Goal: Task Accomplishment & Management: Manage account settings

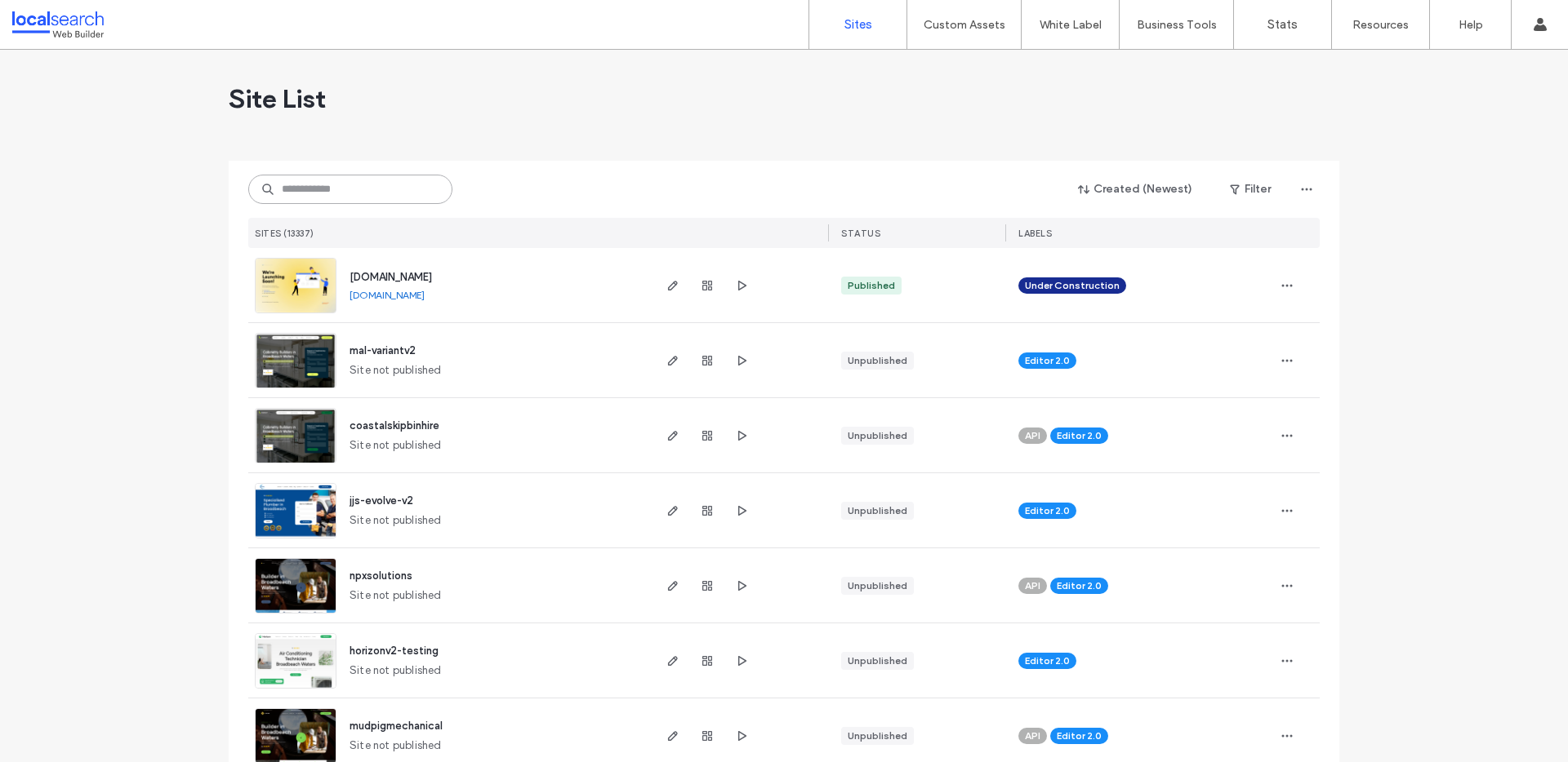
click at [372, 199] on input at bounding box center [350, 189] width 205 height 29
paste input "**********"
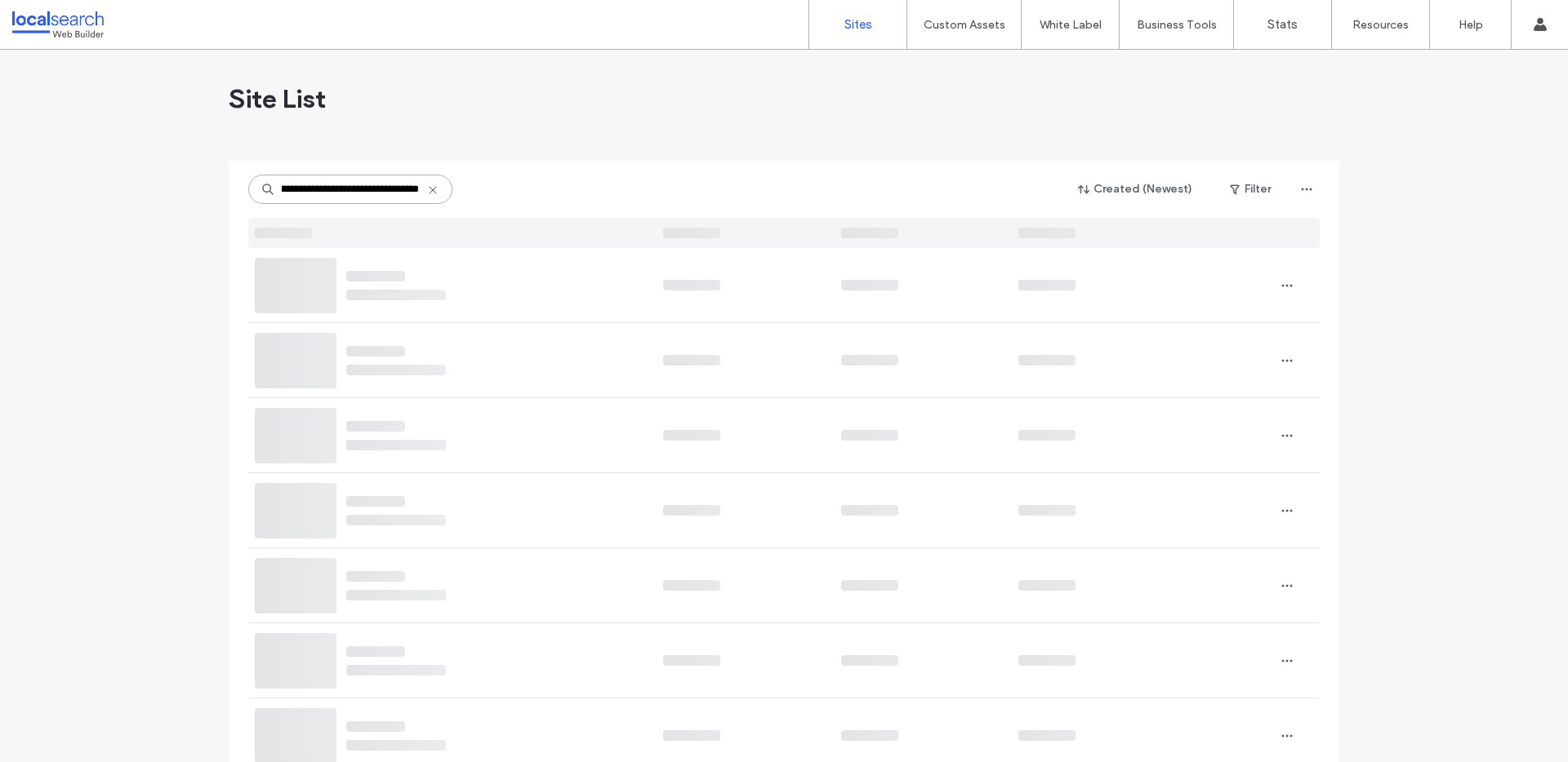
type input "**********"
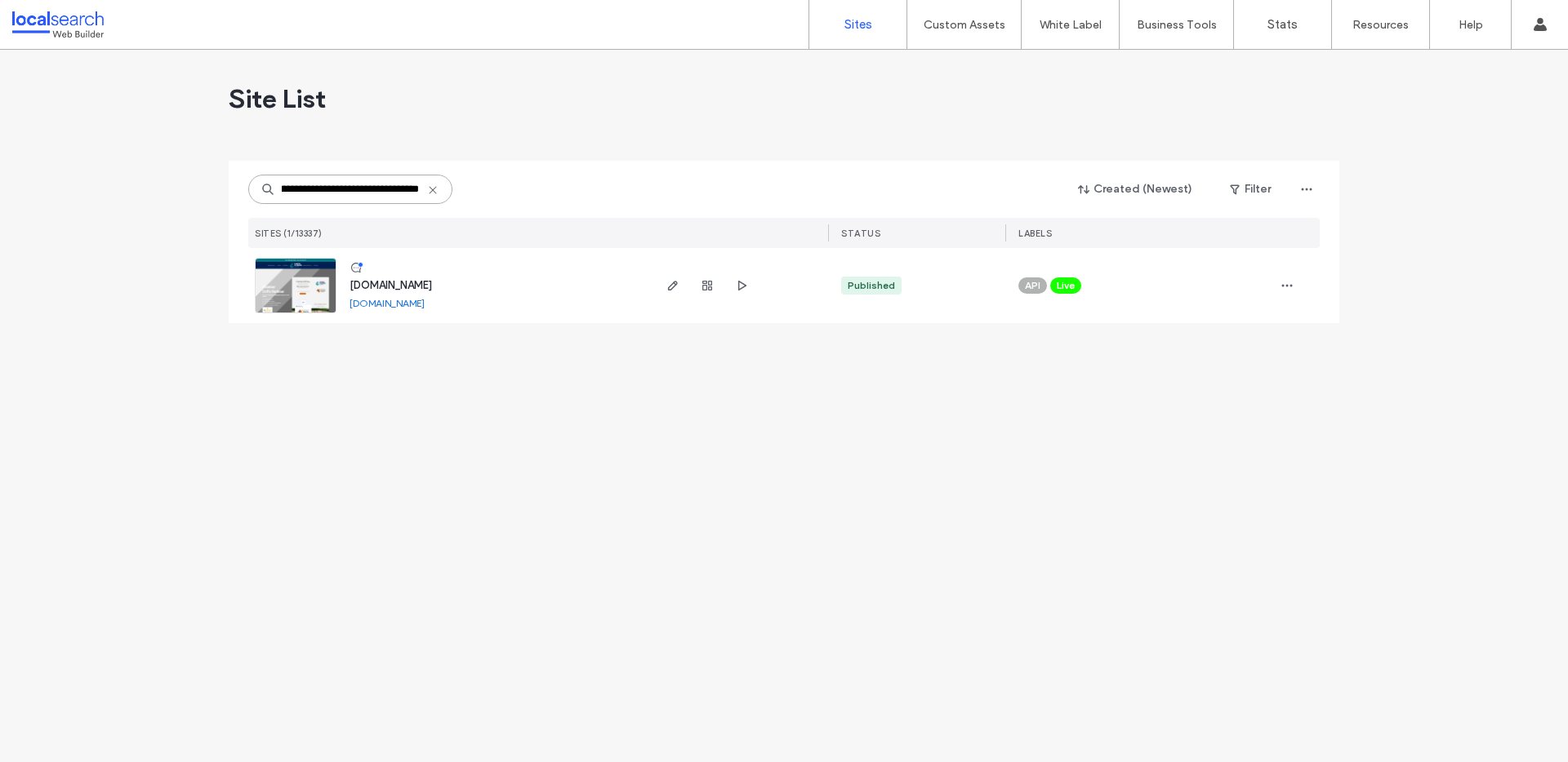
scroll to position [0, 0]
click at [666, 287] on icon "button" at bounding box center [673, 286] width 14 height 14
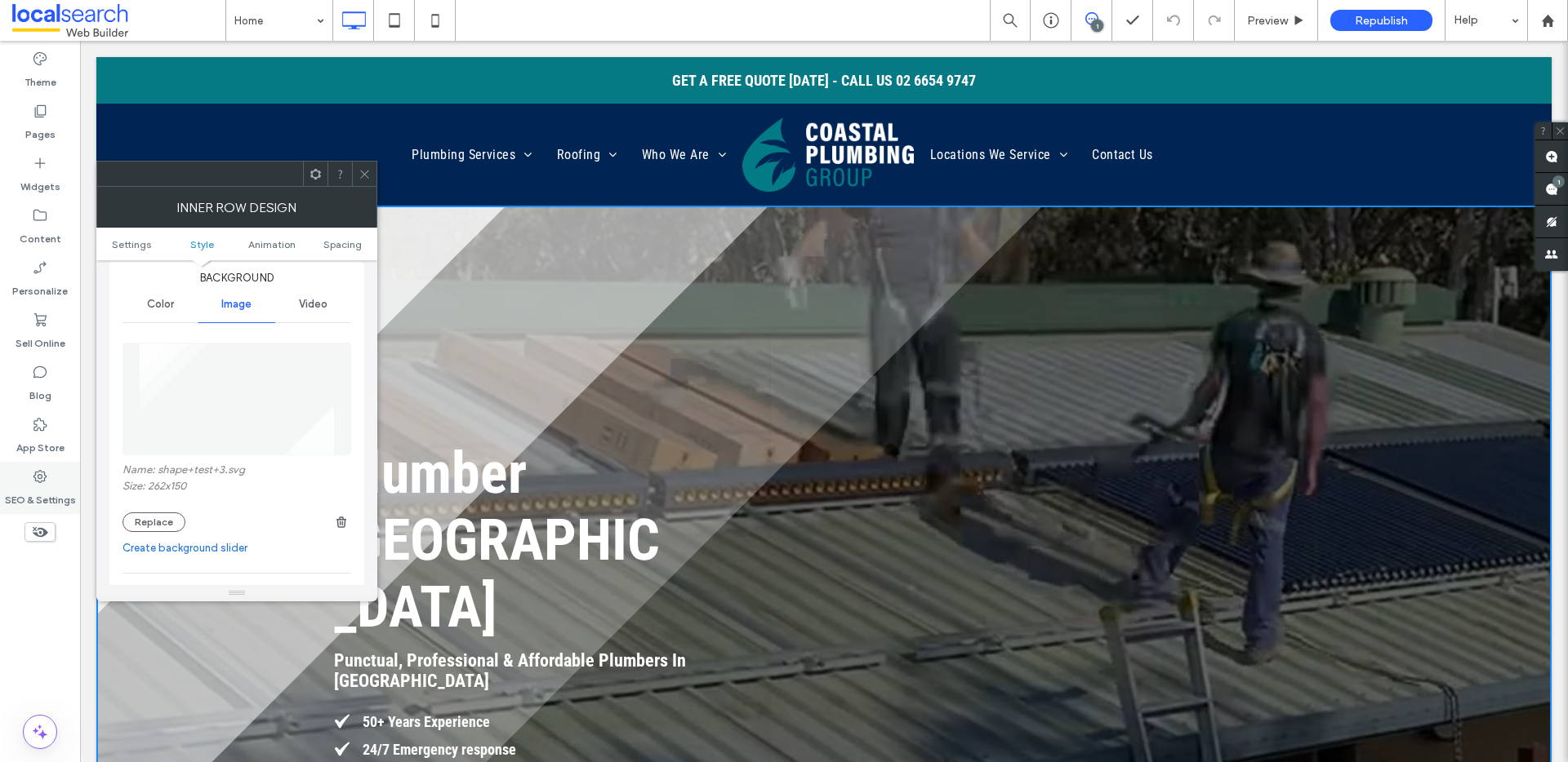
click at [26, 474] on div "SEO & Settings" at bounding box center [40, 488] width 80 height 52
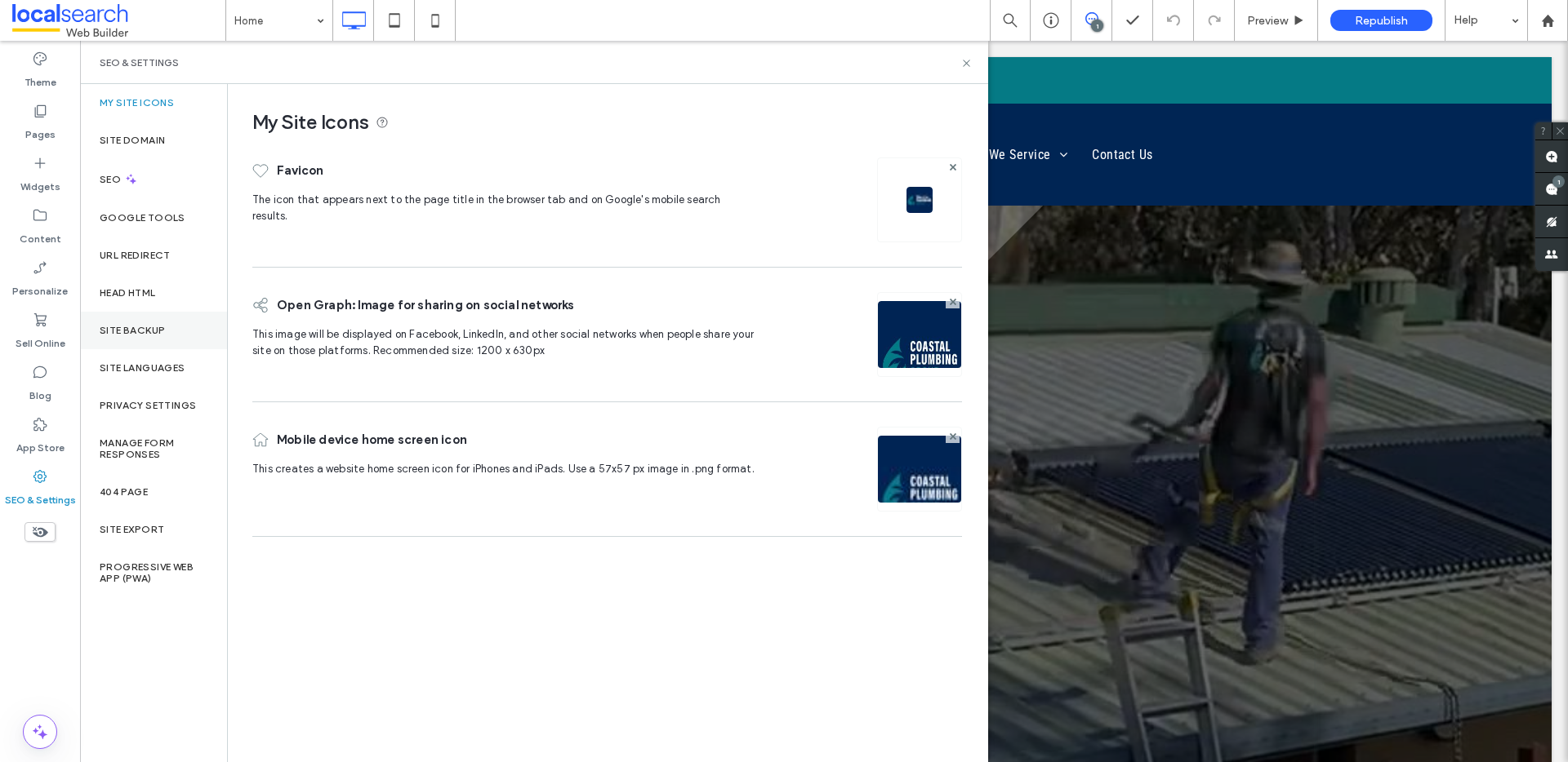
click at [140, 327] on label "Site Backup" at bounding box center [132, 331] width 66 height 12
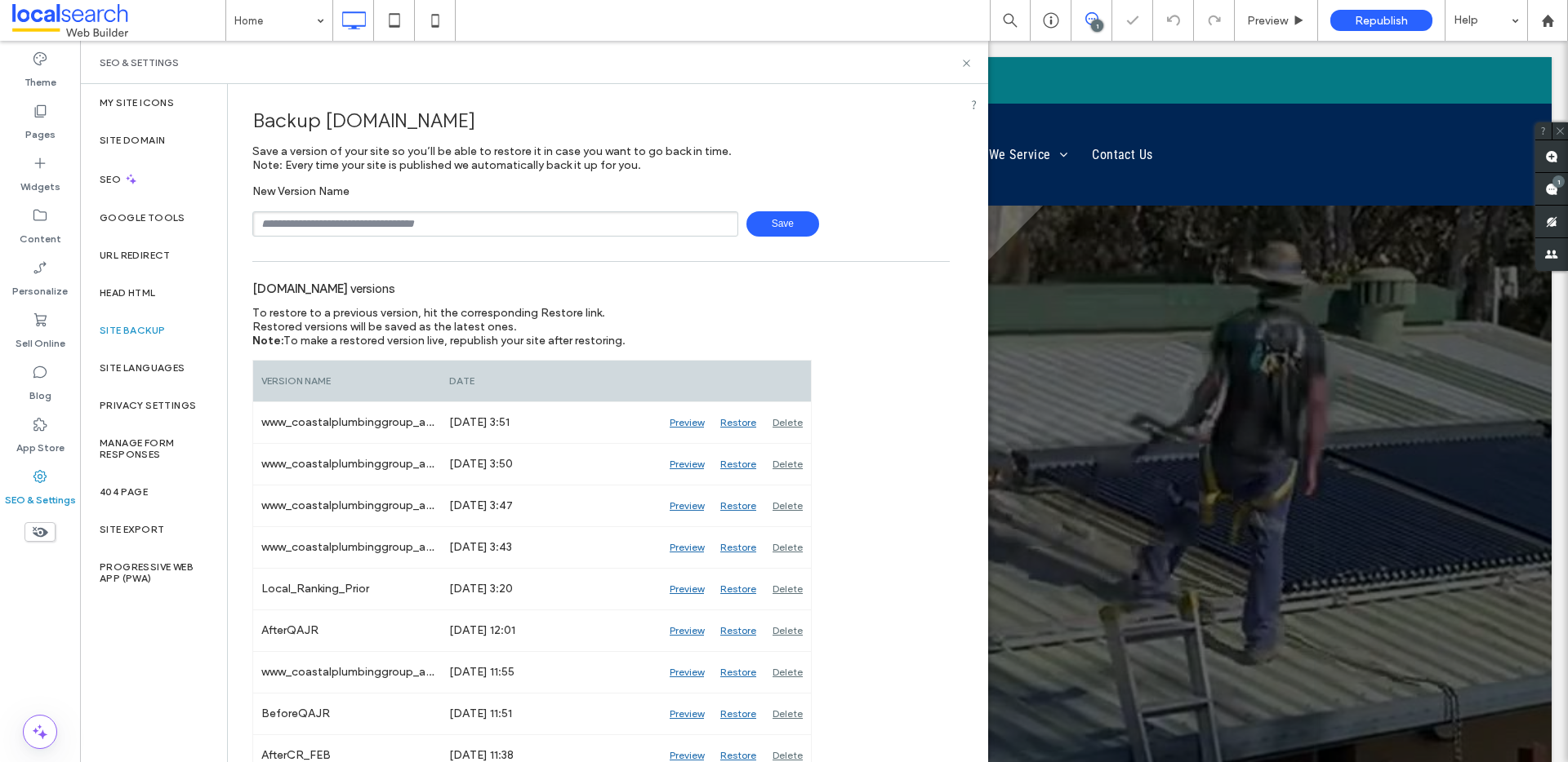
drag, startPoint x: 348, startPoint y: 241, endPoint x: 349, endPoint y: 230, distance: 11.0
click at [349, 224] on input "text" at bounding box center [494, 224] width 485 height 25
type input "**********"
click at [767, 220] on span "Save" at bounding box center [782, 224] width 72 height 25
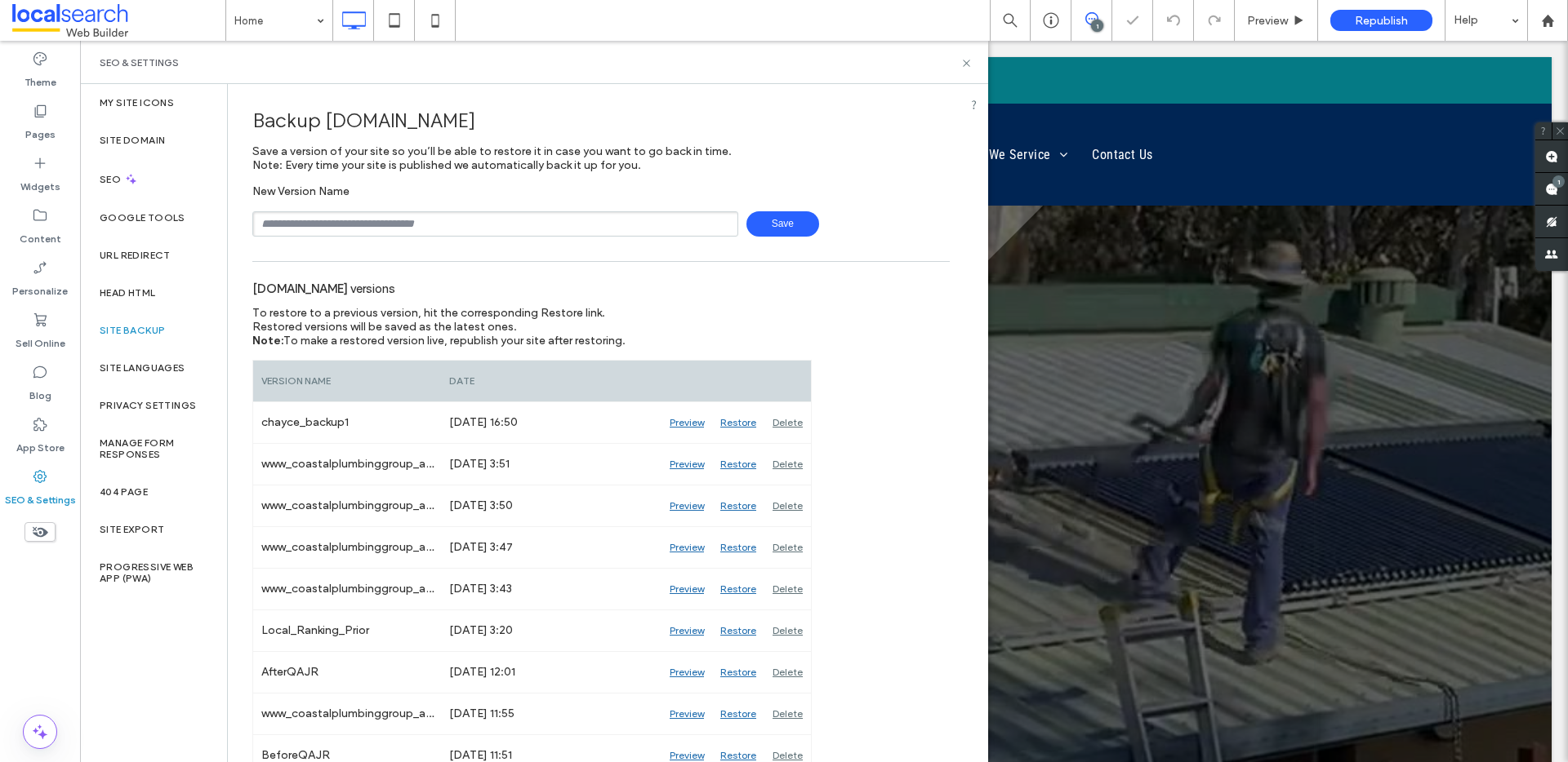
click at [965, 60] on icon at bounding box center [966, 63] width 13 height 13
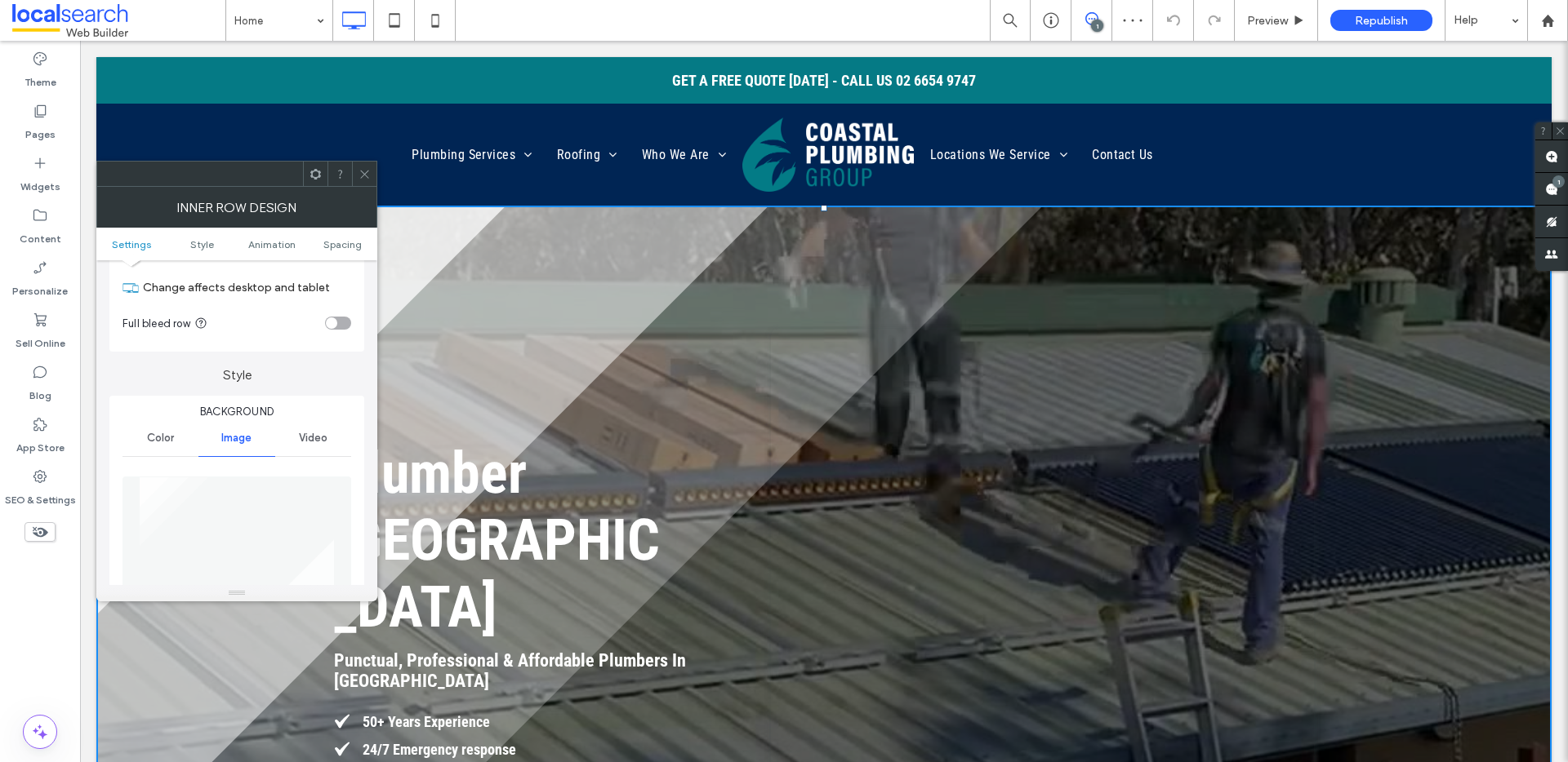
scroll to position [167, 0]
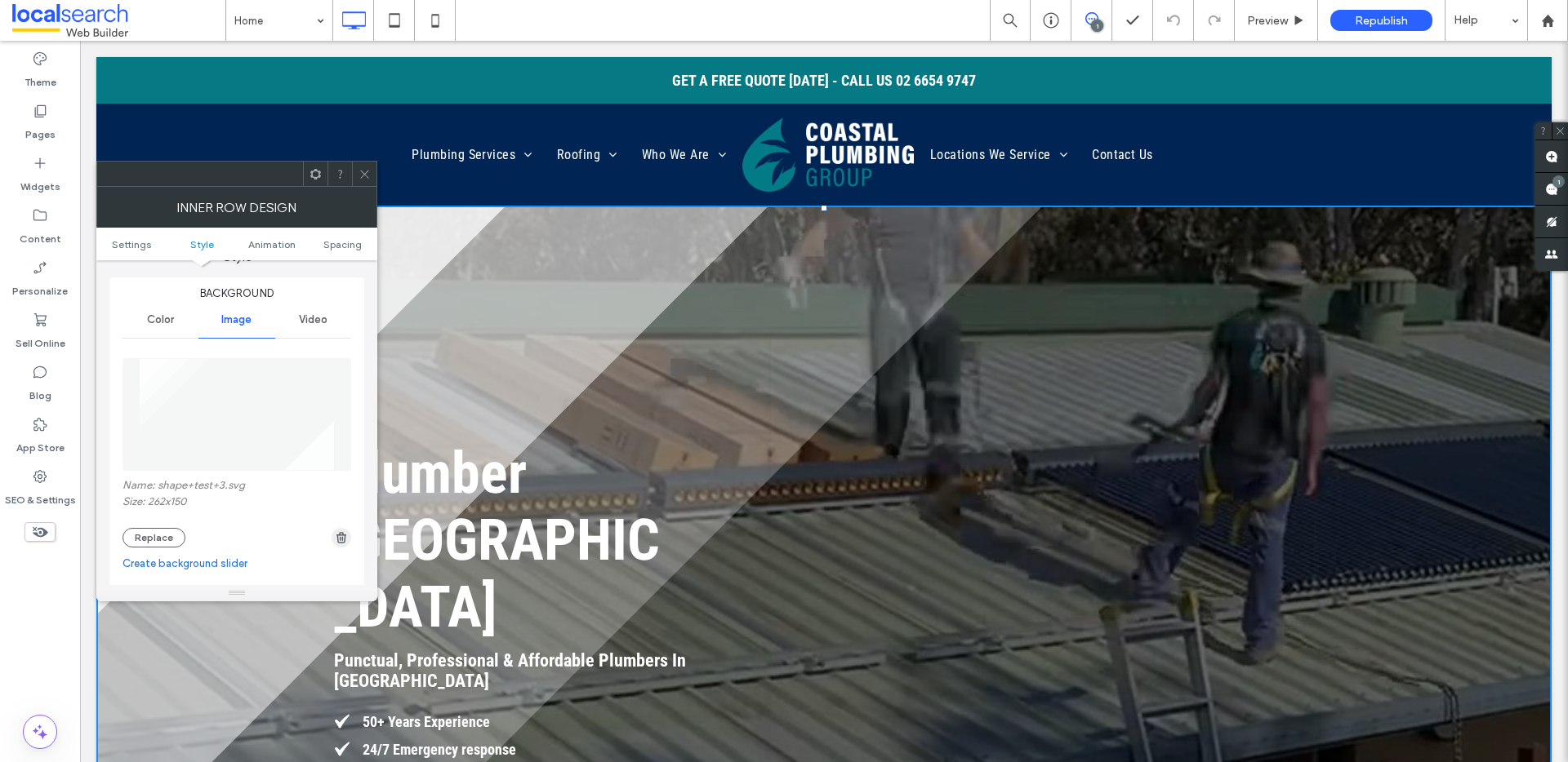
click at [337, 538] on icon "button" at bounding box center [342, 538] width 14 height 14
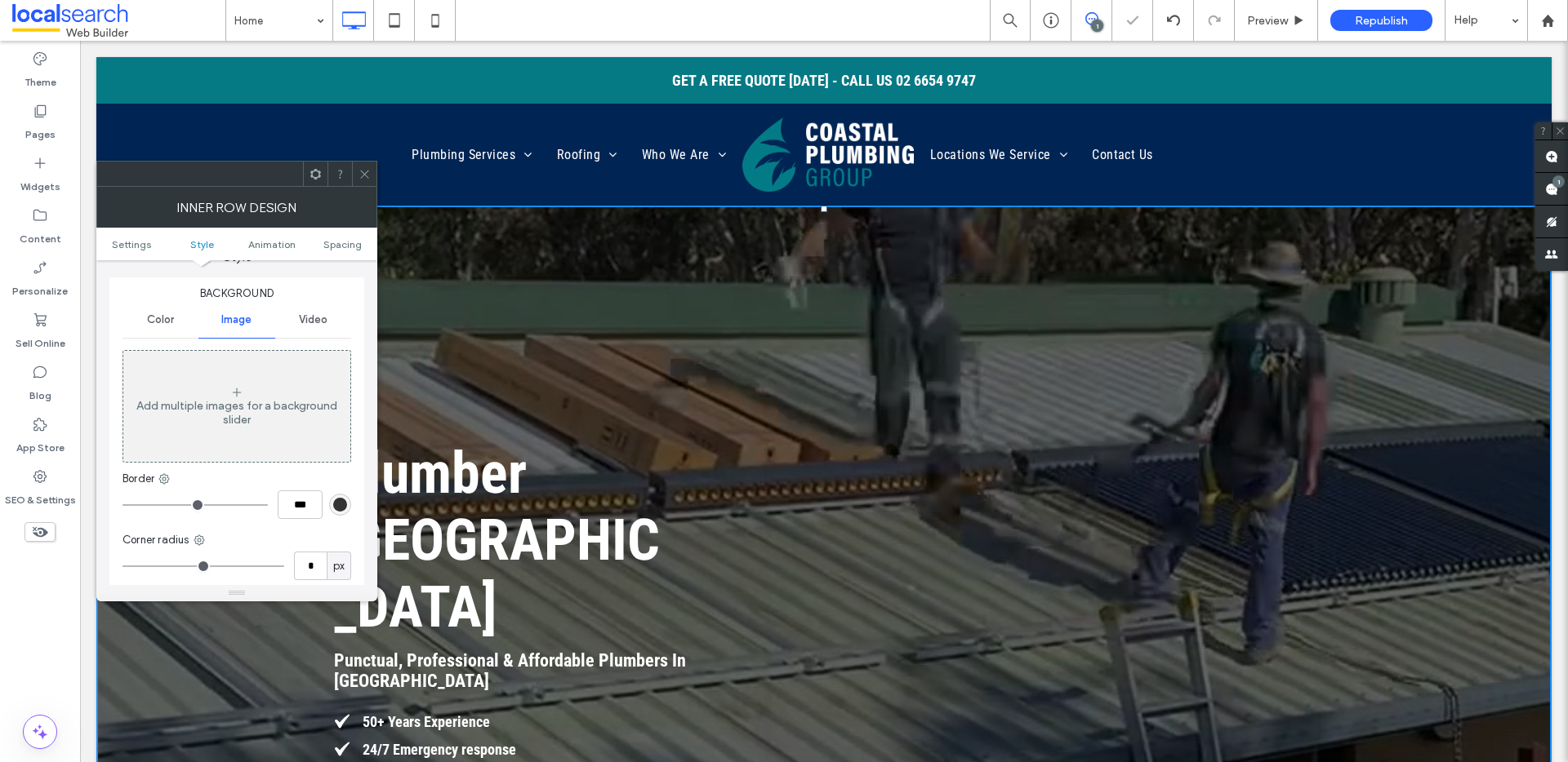
click at [364, 169] on icon at bounding box center [364, 174] width 13 height 13
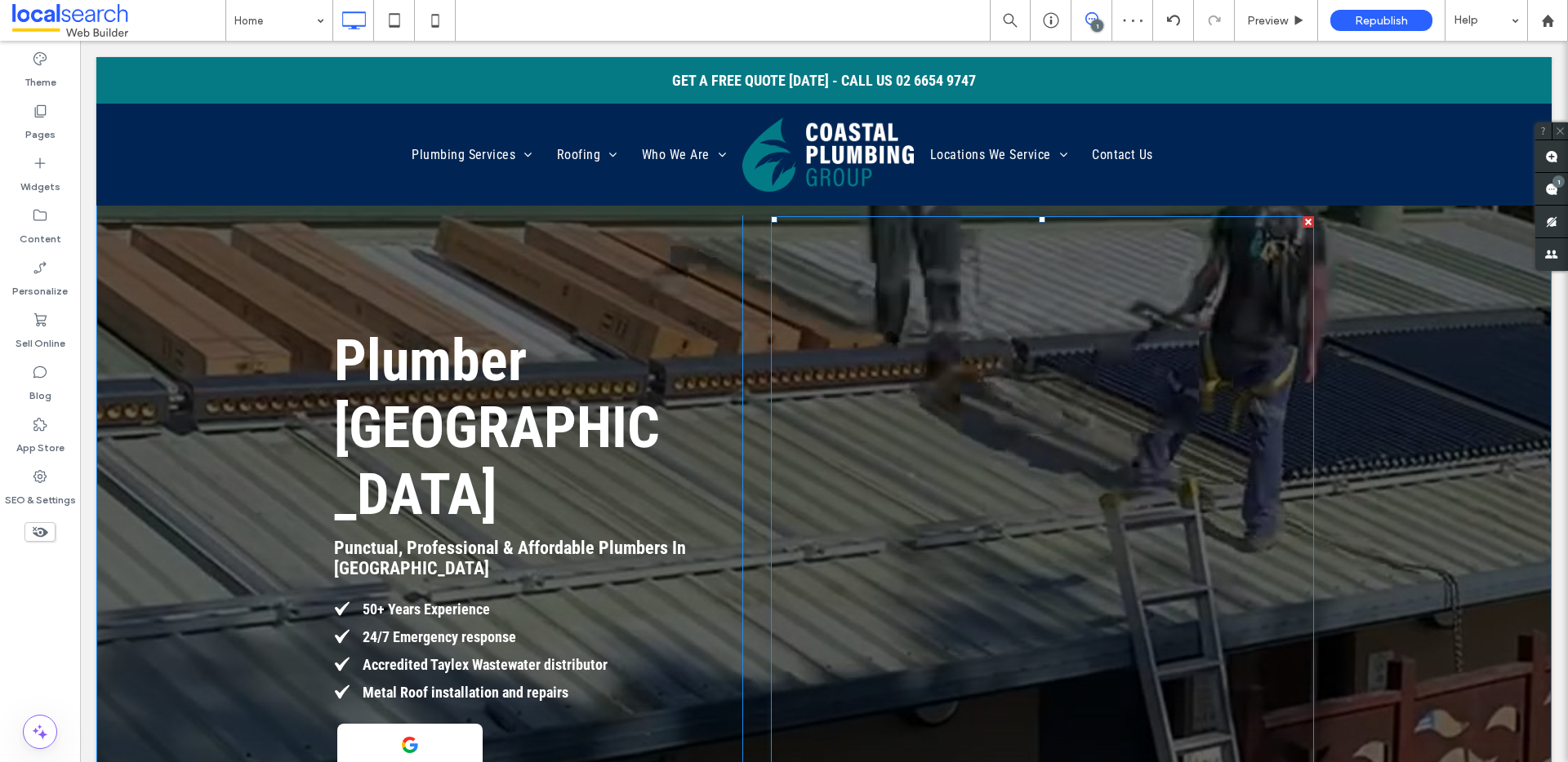
scroll to position [155, 0]
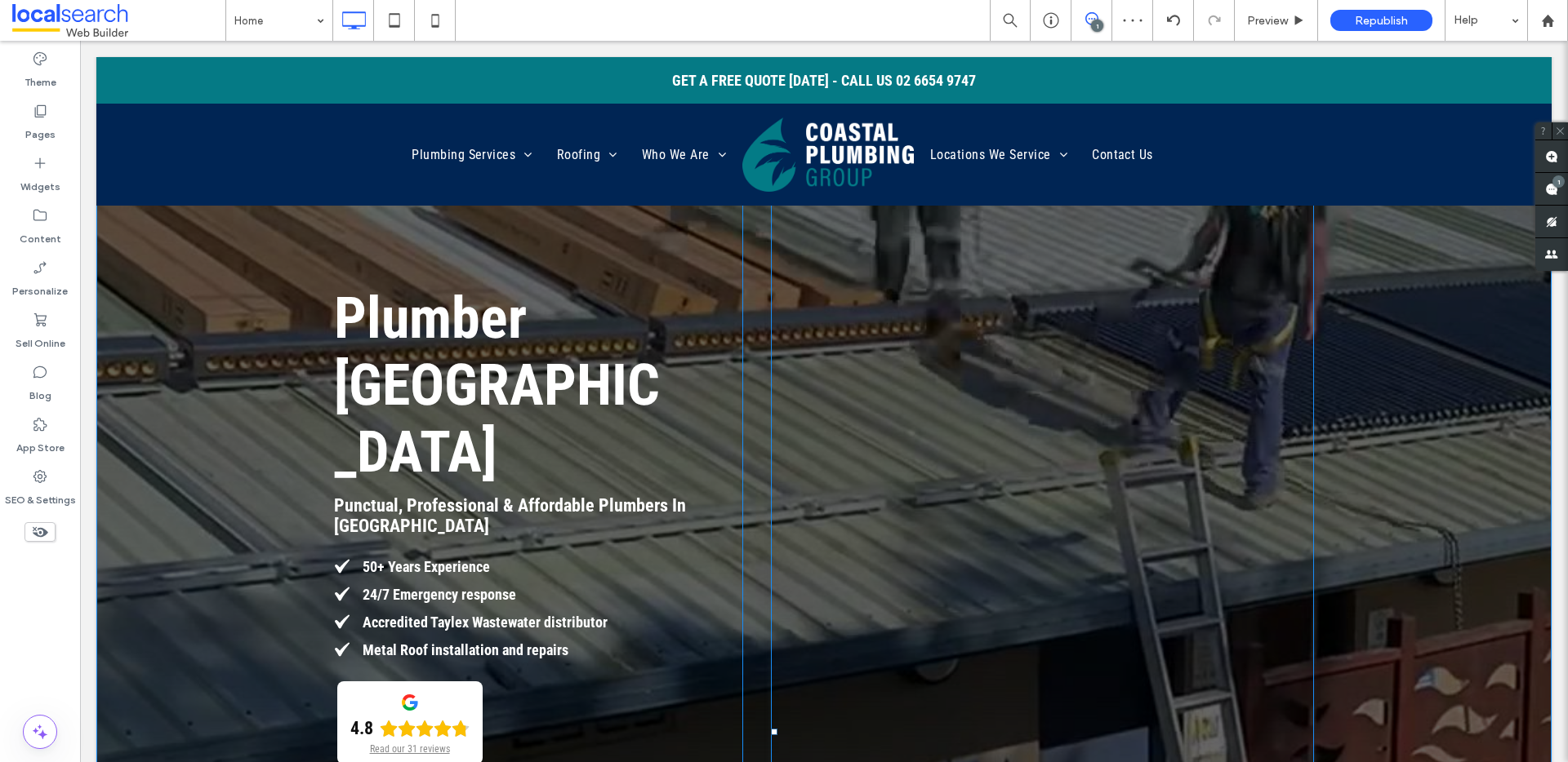
click at [974, 541] on span at bounding box center [1042, 731] width 543 height 1116
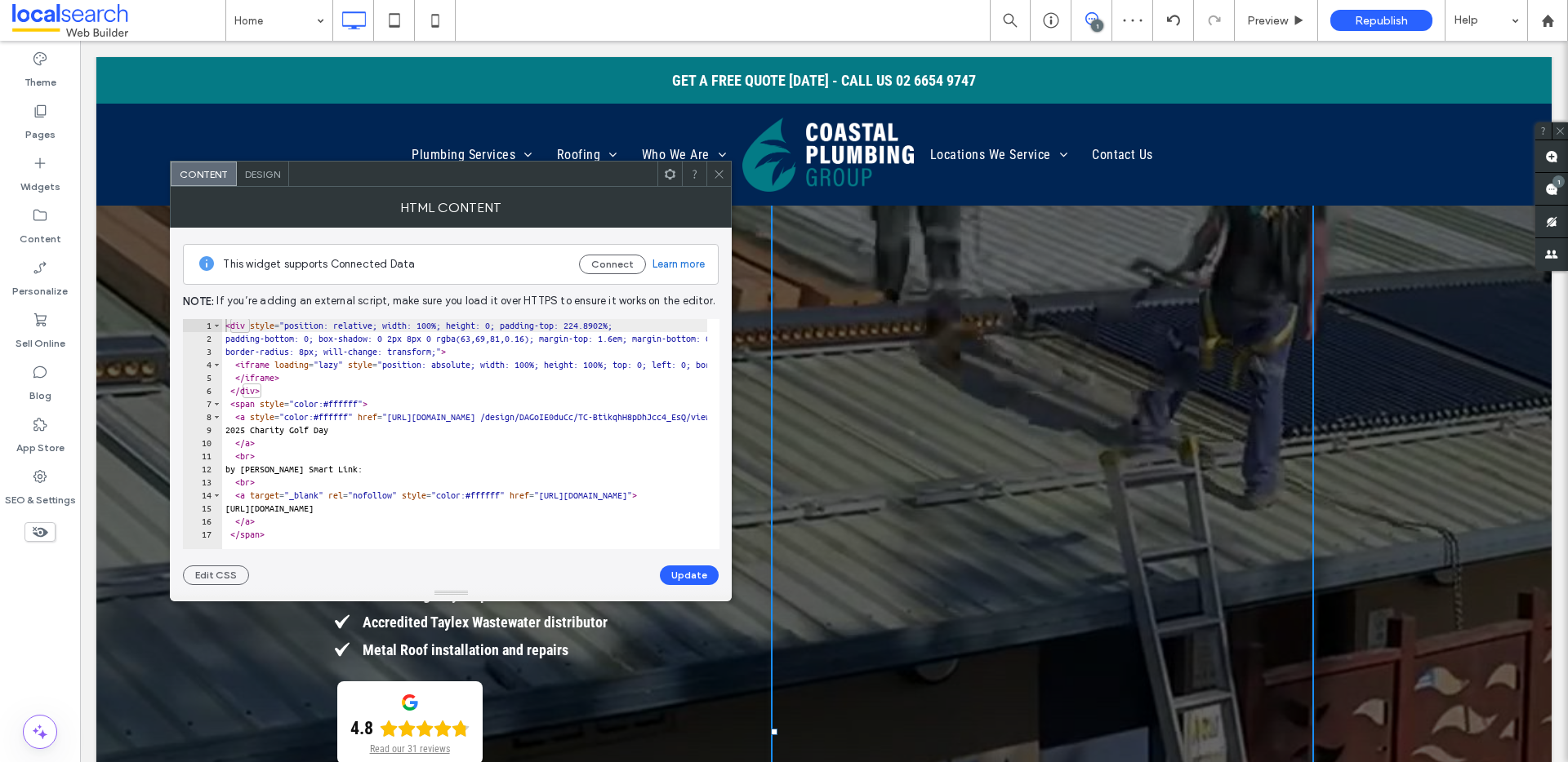
click at [719, 175] on icon at bounding box center [719, 174] width 13 height 13
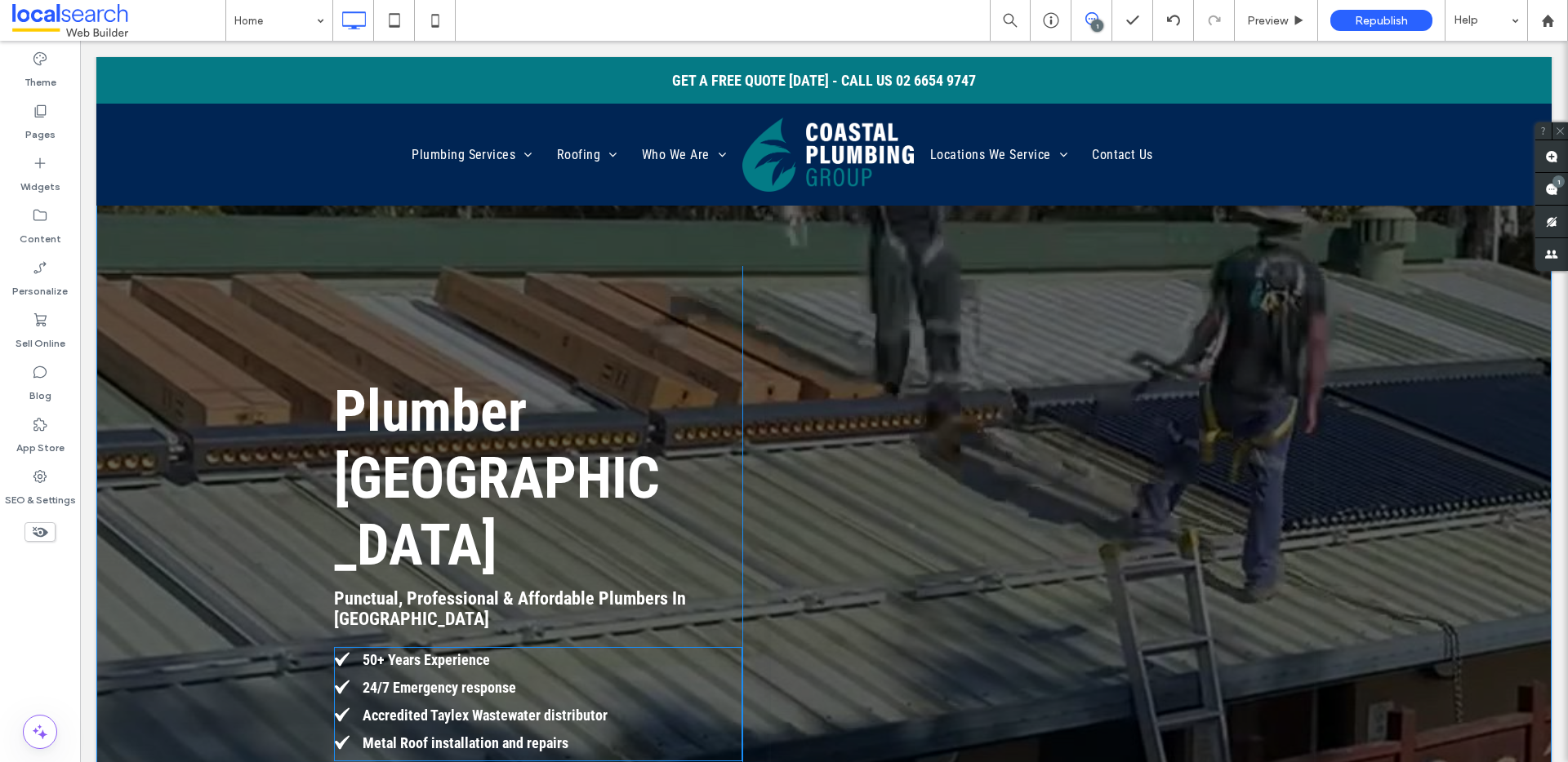
scroll to position [169, 0]
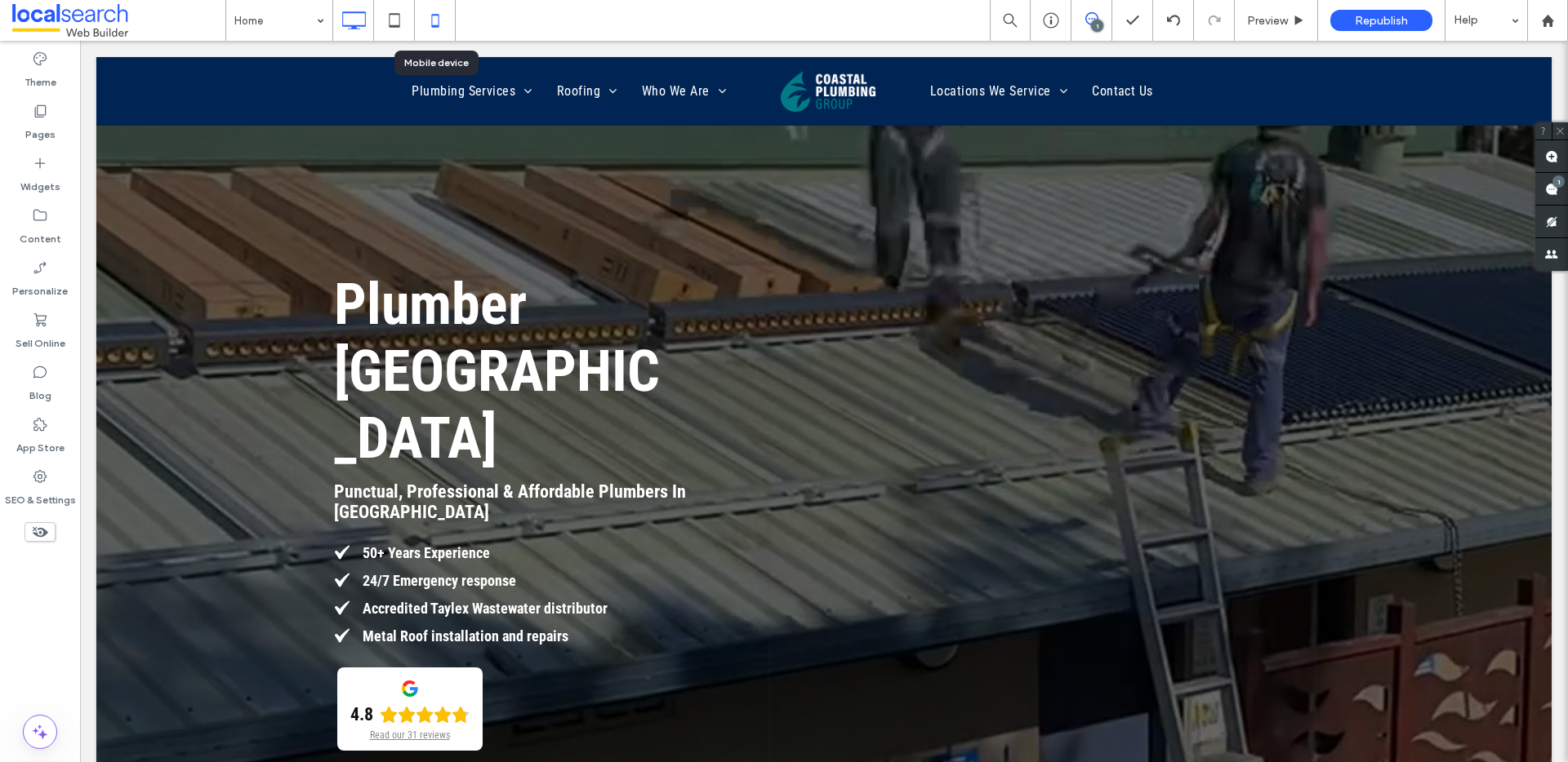
click at [432, 31] on icon at bounding box center [435, 20] width 33 height 33
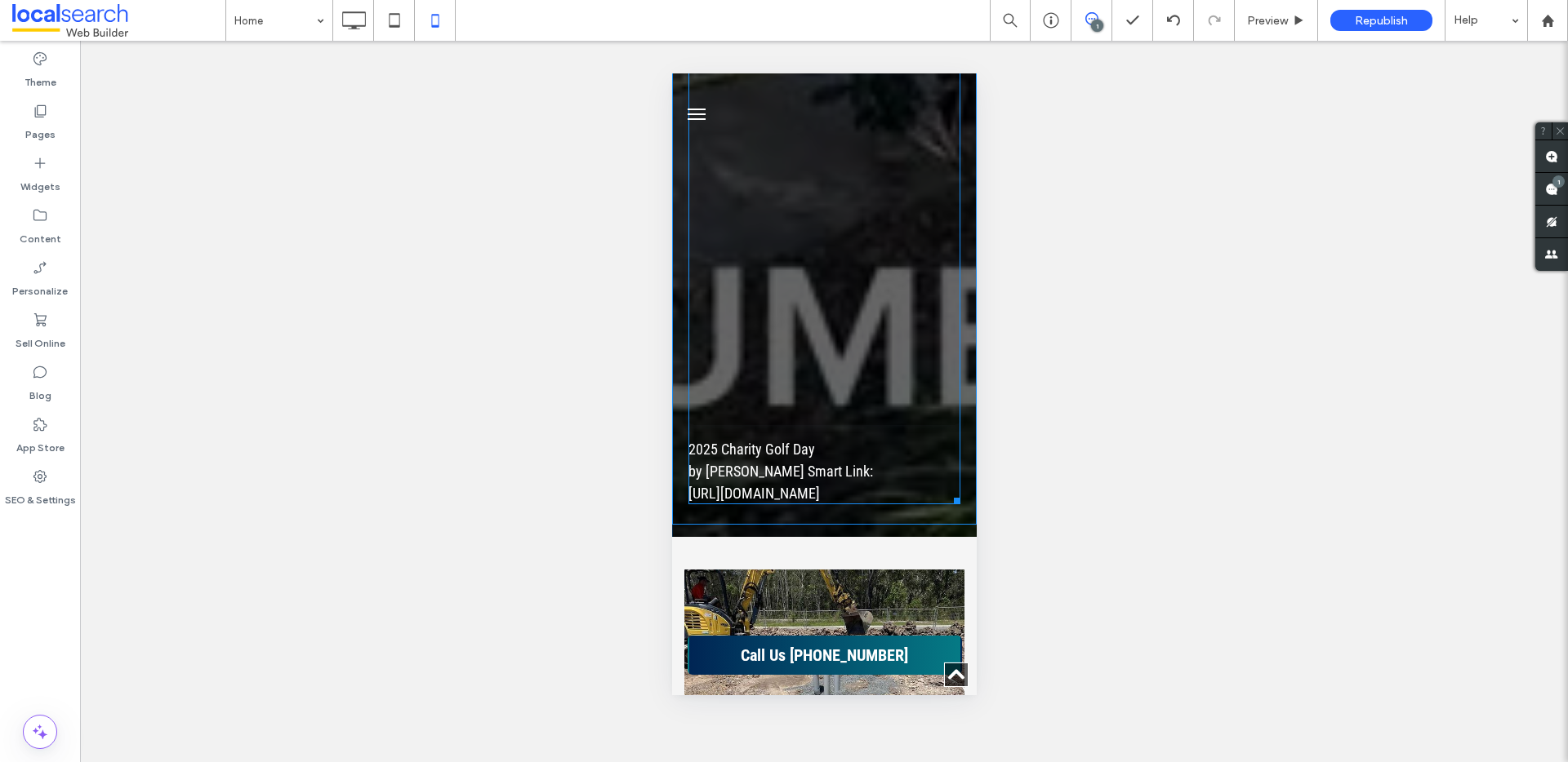
scroll to position [1611, 0]
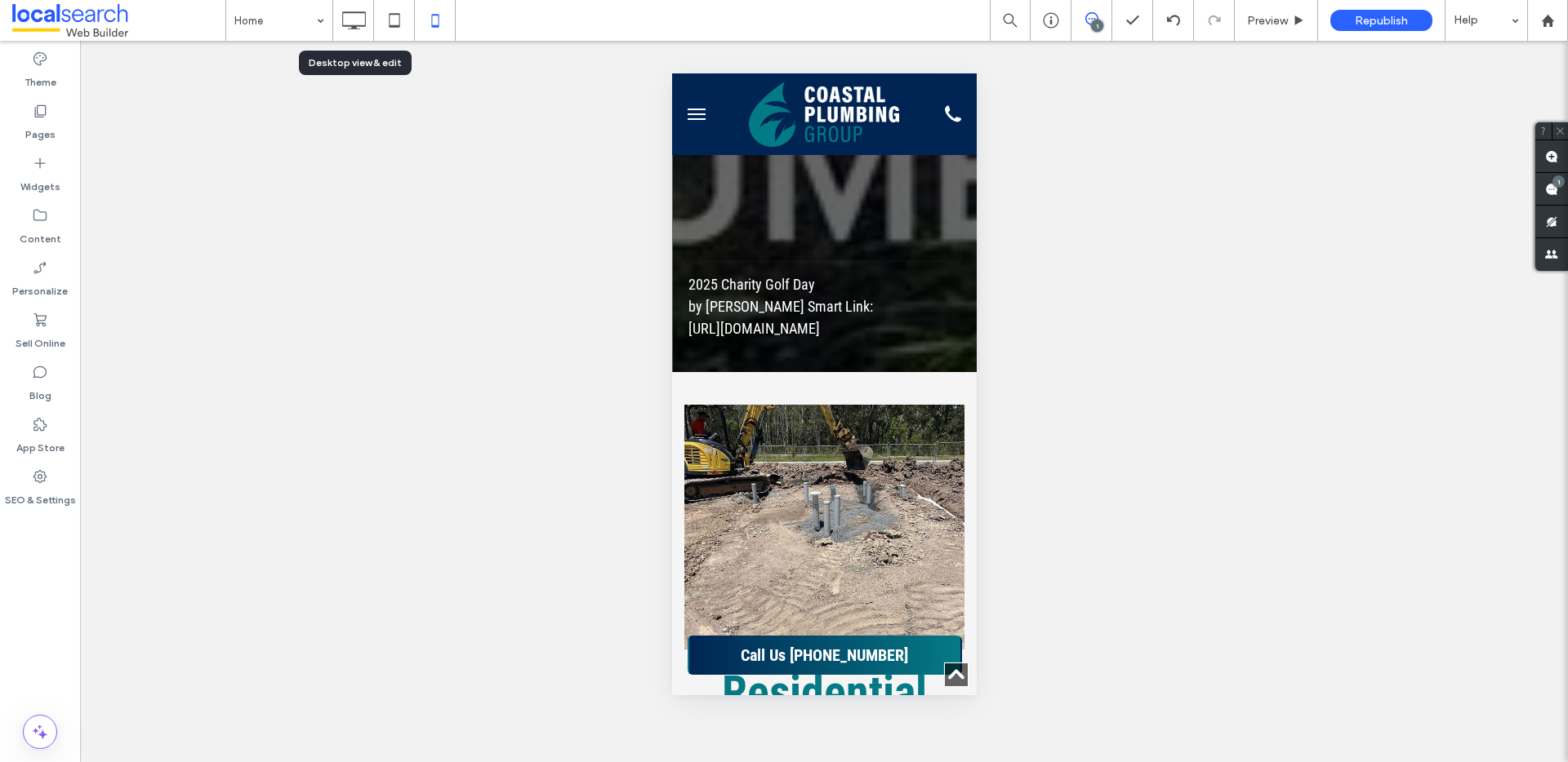
drag, startPoint x: 361, startPoint y: 22, endPoint x: 327, endPoint y: 45, distance: 41.0
click at [361, 22] on icon at bounding box center [353, 20] width 33 height 33
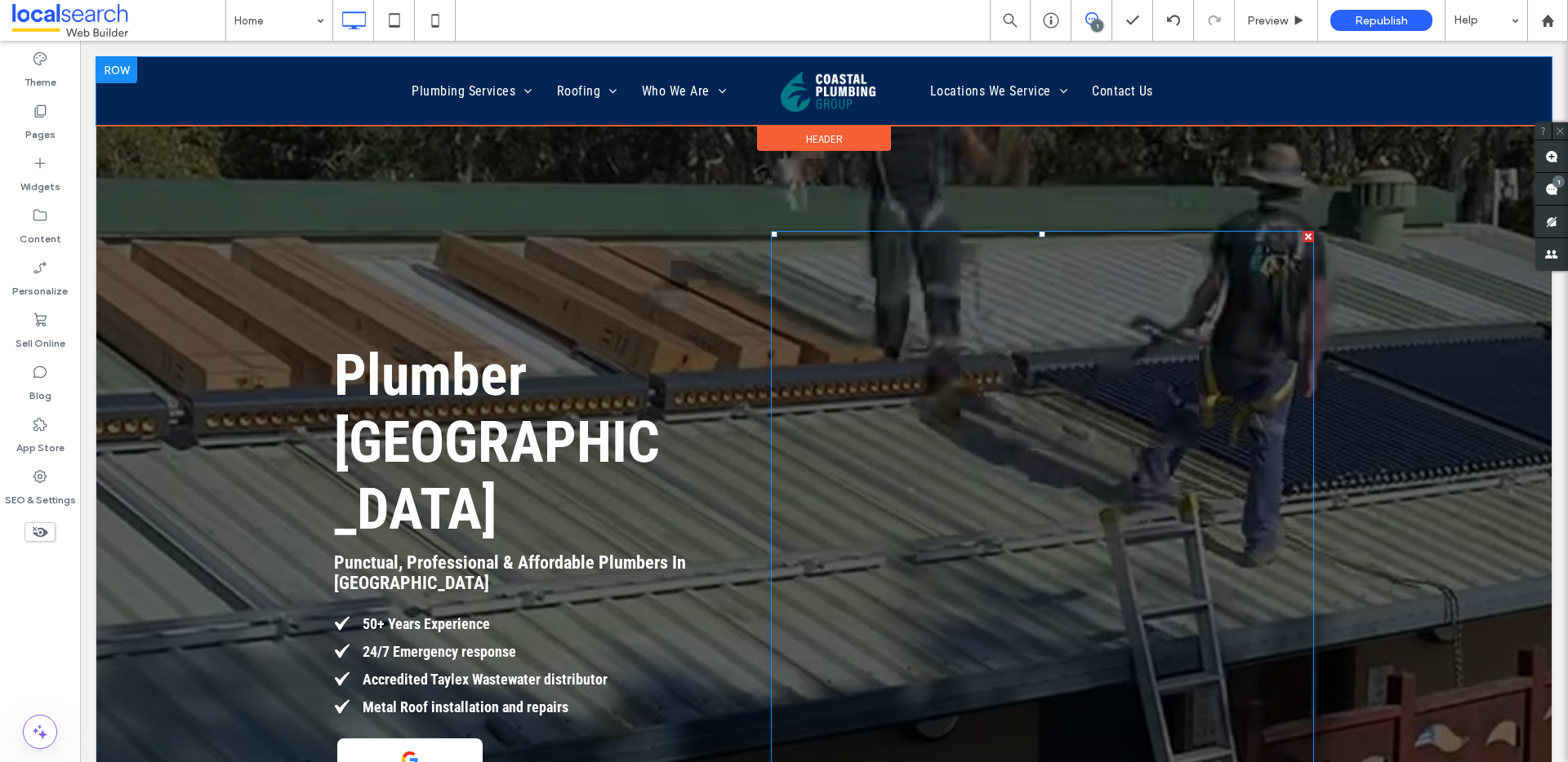
scroll to position [0, 0]
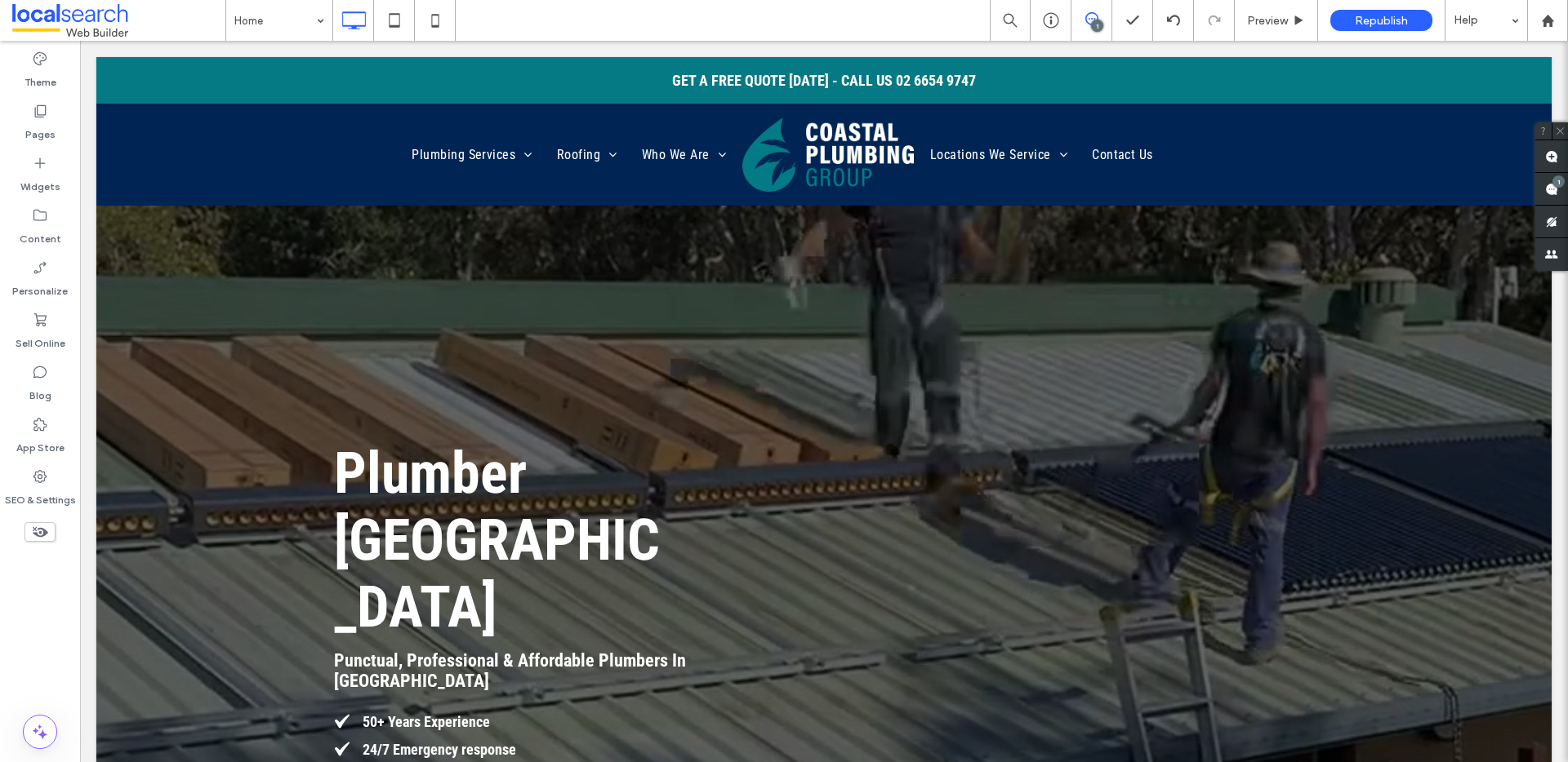
click at [610, 31] on div "Home 1 Preview Republish Help" at bounding box center [896, 20] width 1342 height 41
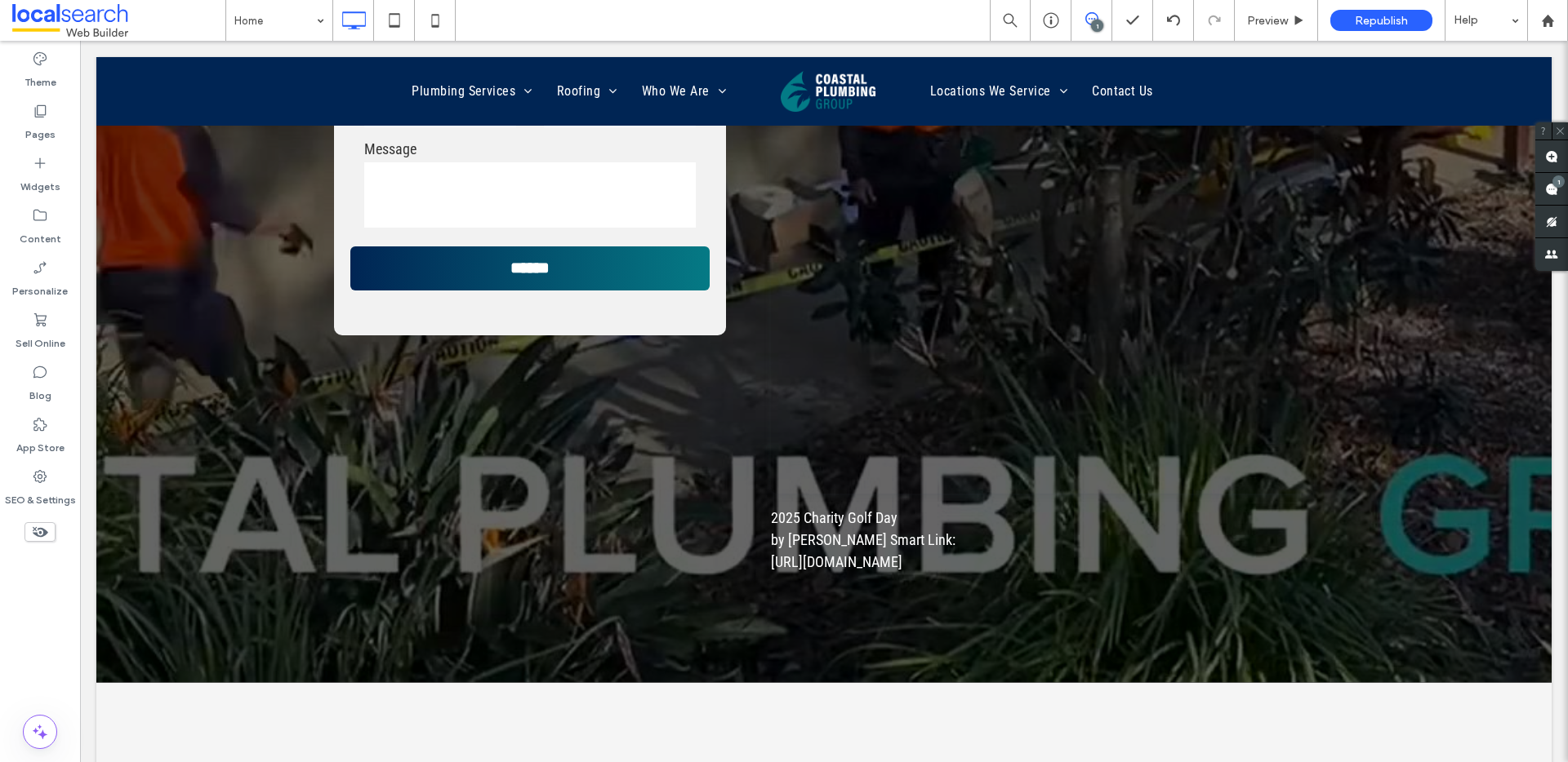
scroll to position [1057, 0]
